Goal: Check status: Check status

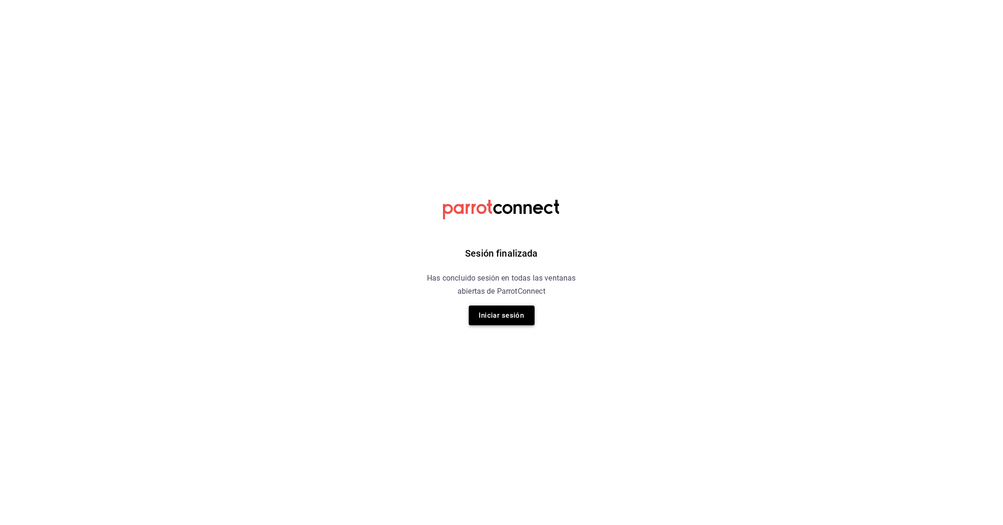
click at [516, 311] on button "Iniciar sesión" at bounding box center [502, 316] width 66 height 20
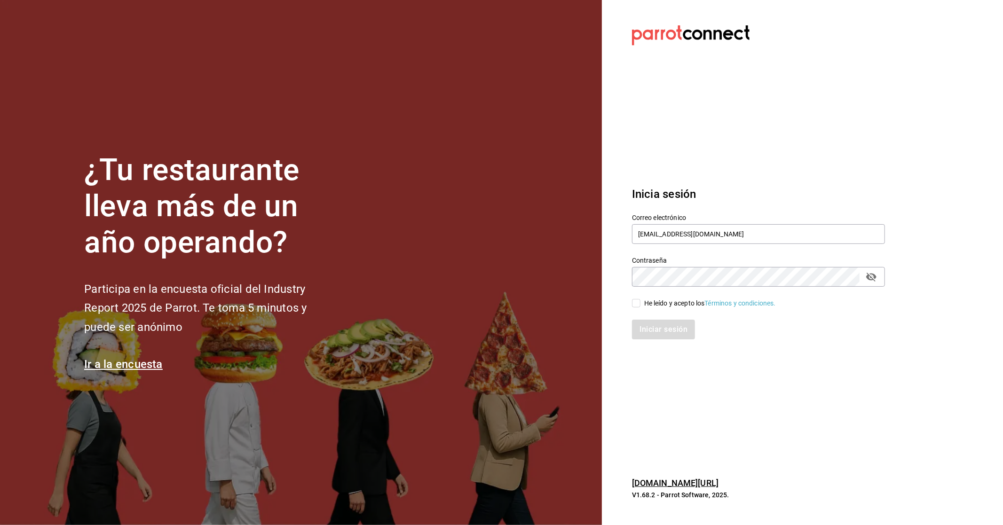
click at [644, 301] on div "He leído y acepto los Términos y condiciones." at bounding box center [710, 304] width 132 height 10
click at [640, 301] on input "He leído y acepto los Términos y condiciones." at bounding box center [636, 303] width 8 height 8
checkbox input "true"
click at [661, 328] on button "Iniciar sesión" at bounding box center [664, 330] width 64 height 20
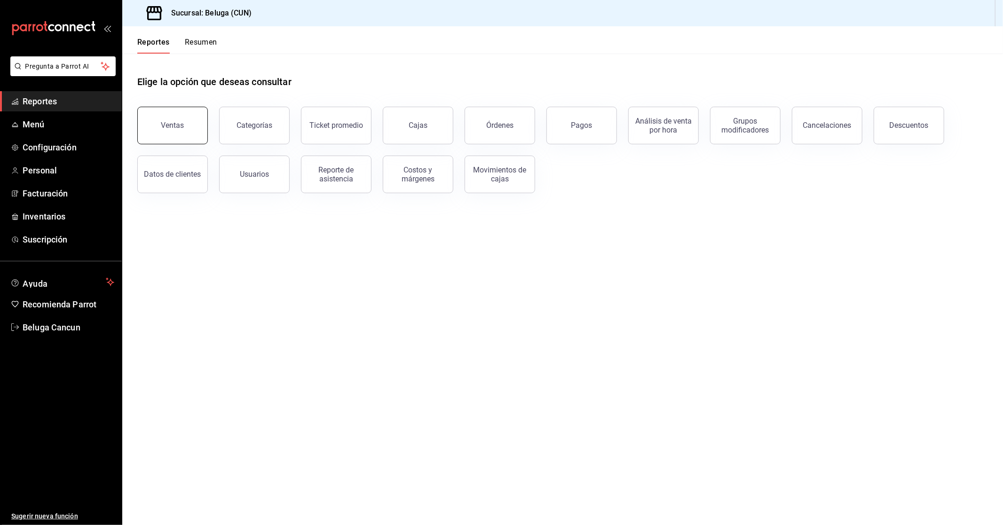
click at [170, 138] on button "Ventas" at bounding box center [172, 126] width 71 height 38
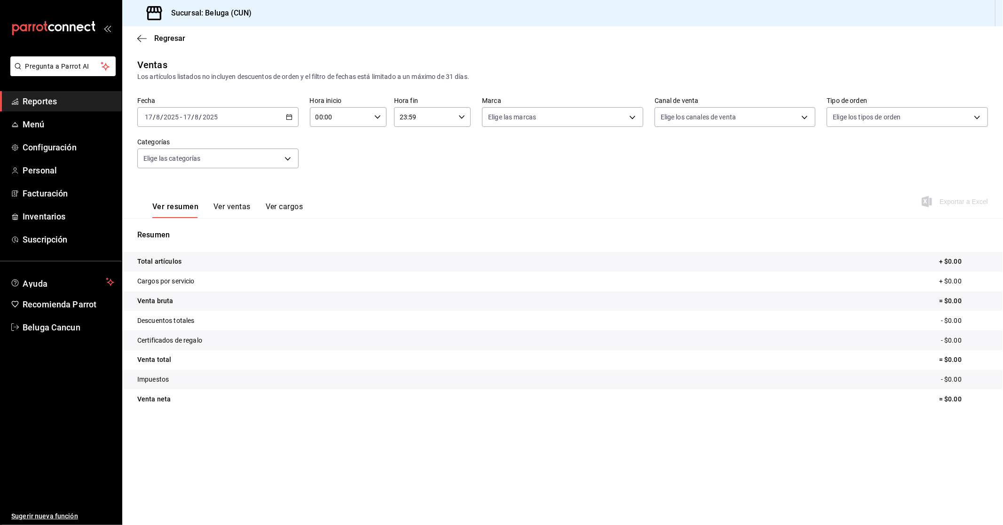
click at [264, 119] on div "[DATE] [DATE] - [DATE] [DATE]" at bounding box center [217, 117] width 161 height 20
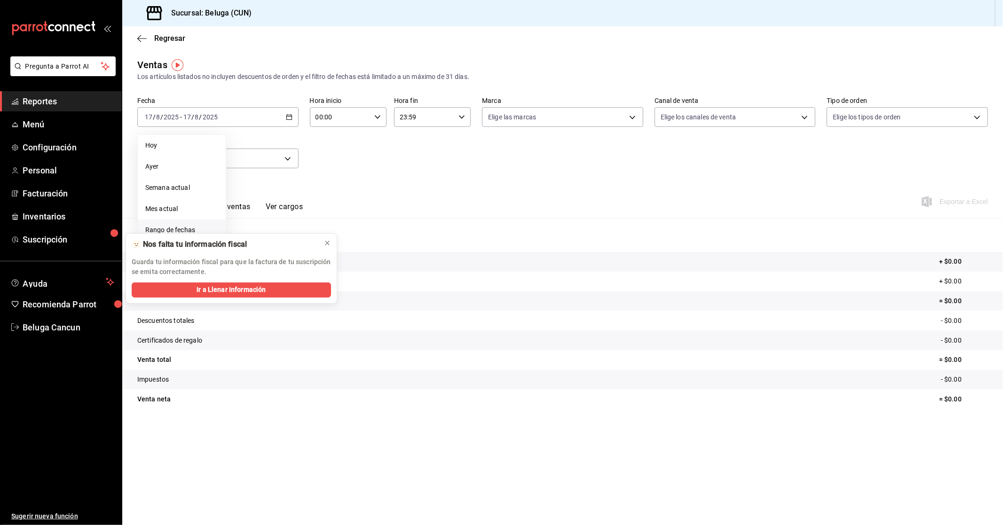
click at [205, 224] on li "Rango de fechas" at bounding box center [182, 230] width 88 height 21
click at [326, 242] on icon at bounding box center [327, 243] width 4 height 4
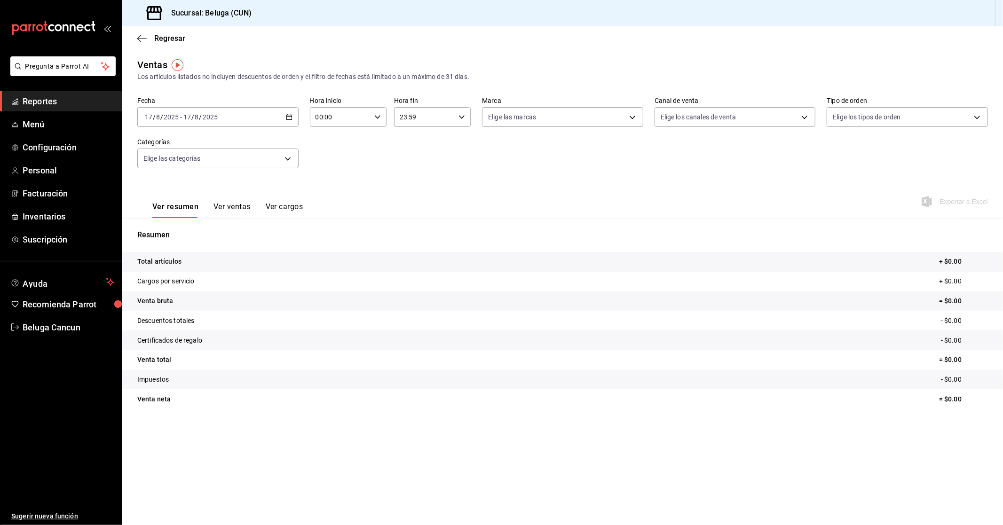
click at [276, 115] on div "[DATE] [DATE] - [DATE] [DATE]" at bounding box center [217, 117] width 161 height 20
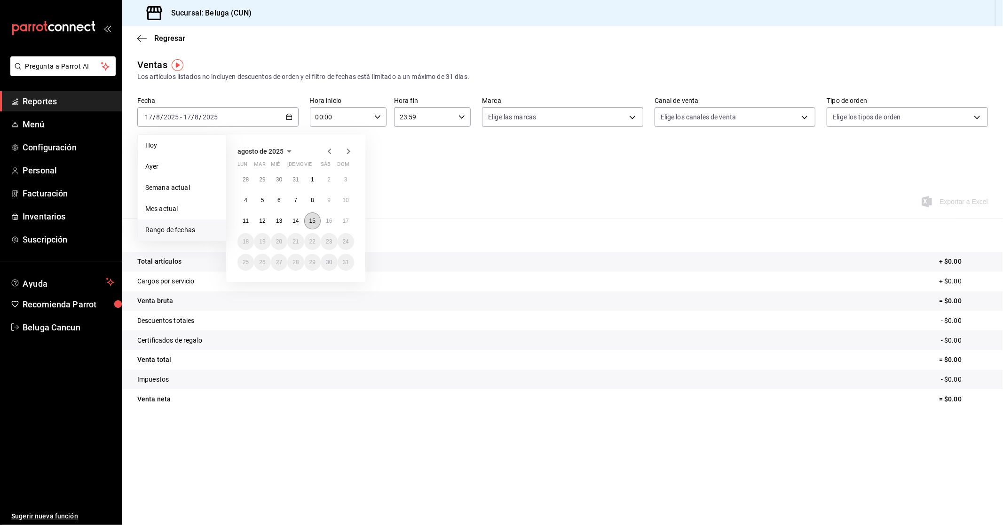
click at [312, 222] on abbr "15" at bounding box center [312, 221] width 6 height 7
click at [327, 222] on abbr "16" at bounding box center [329, 221] width 6 height 7
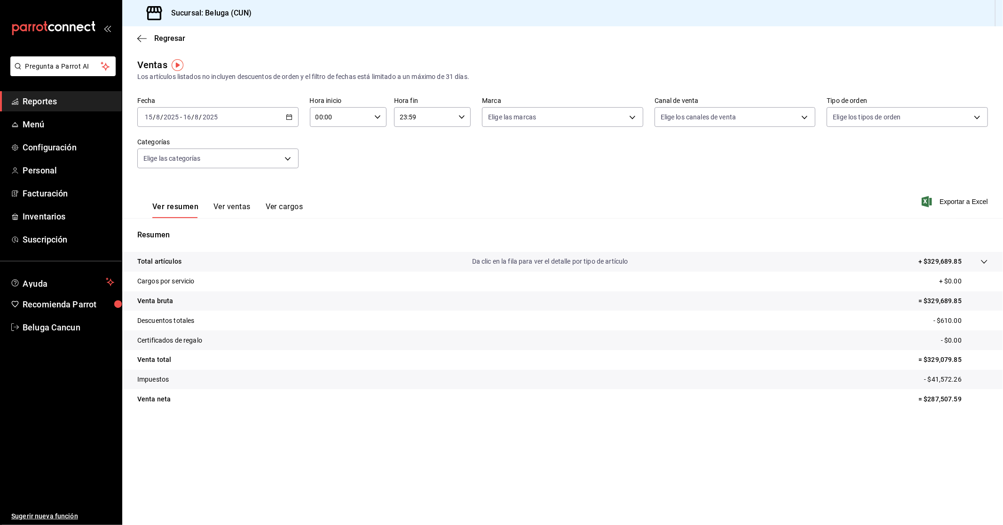
click at [349, 116] on input "00:00" at bounding box center [340, 117] width 61 height 19
click at [332, 157] on span "10" at bounding box center [329, 159] width 24 height 8
type input "10:00"
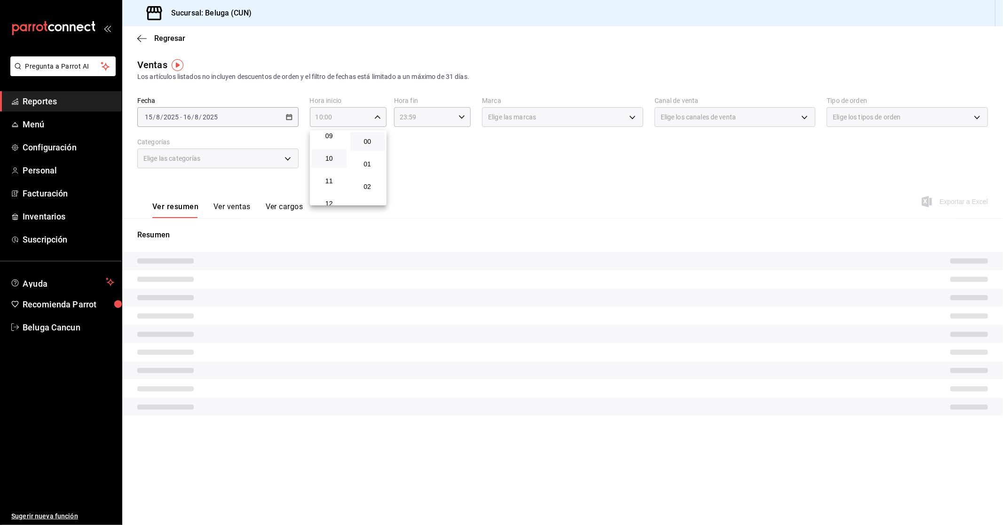
click at [430, 118] on div at bounding box center [501, 262] width 1003 height 525
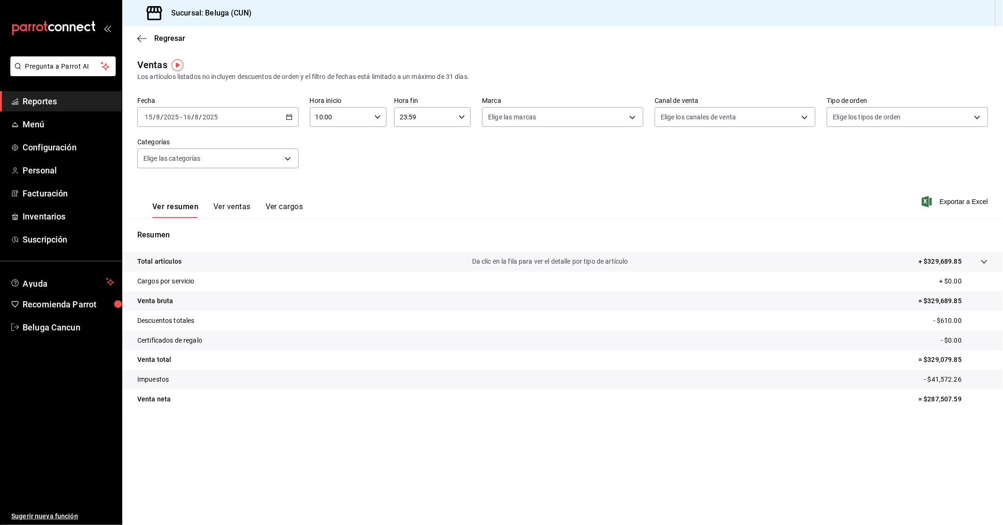
click at [432, 117] on input "23:59" at bounding box center [424, 117] width 61 height 19
click at [413, 177] on span "04" at bounding box center [414, 180] width 24 height 8
type input "04:59"
click at [626, 183] on div at bounding box center [501, 262] width 1003 height 525
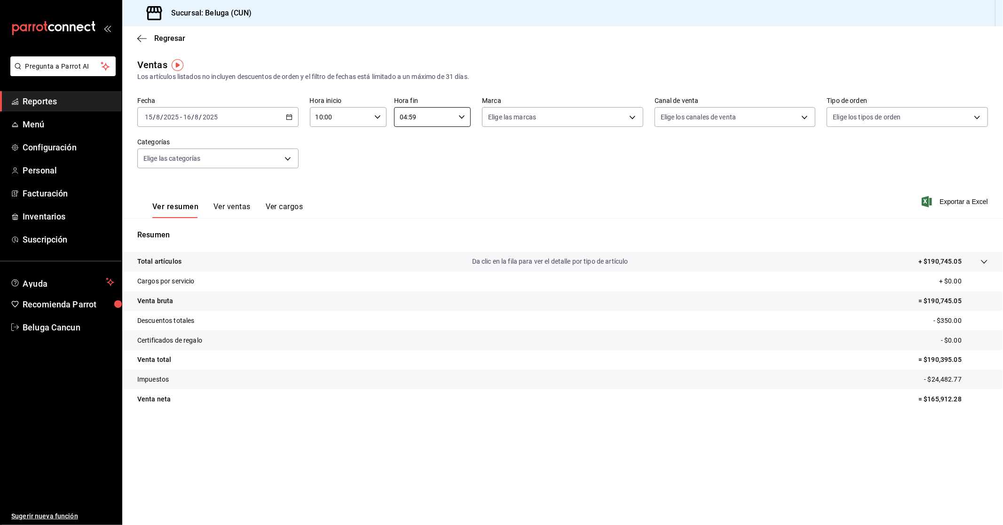
click at [243, 118] on div "[DATE] [DATE] - [DATE] [DATE]" at bounding box center [217, 117] width 161 height 20
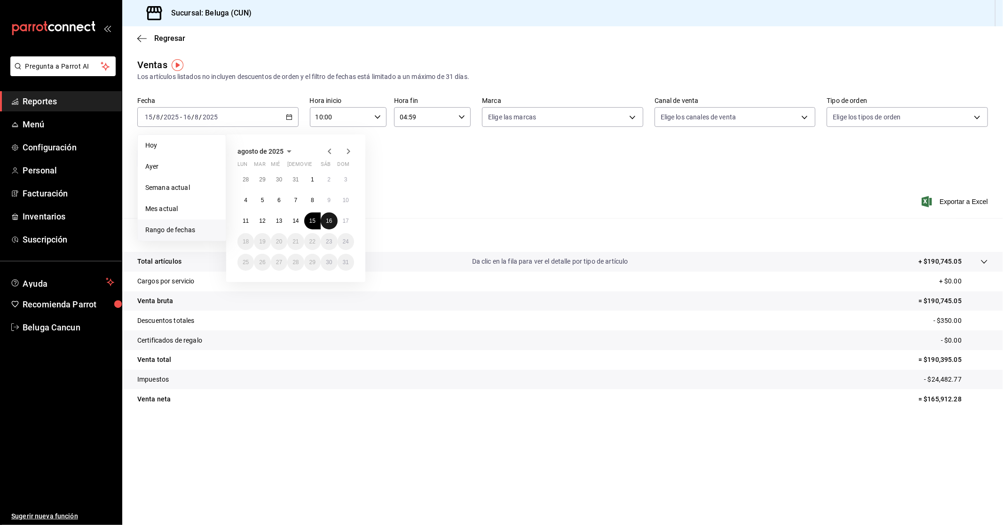
click at [331, 217] on button "16" at bounding box center [329, 221] width 16 height 17
click at [341, 217] on button "17" at bounding box center [346, 221] width 16 height 17
